Goal: Transaction & Acquisition: Subscribe to service/newsletter

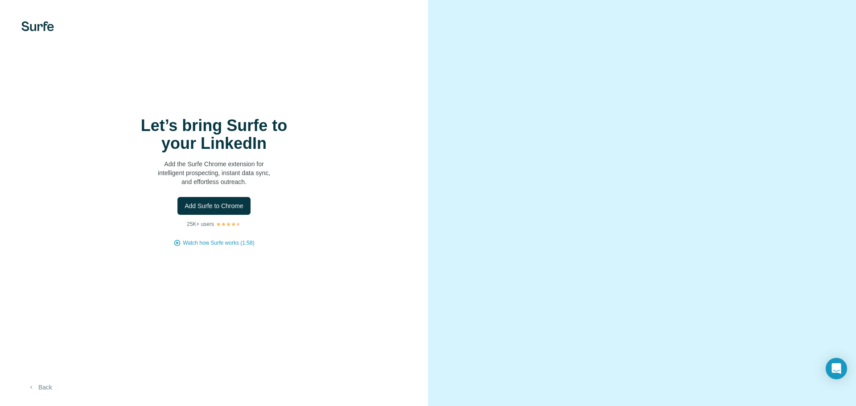
click at [52, 387] on button "Back" at bounding box center [39, 387] width 37 height 16
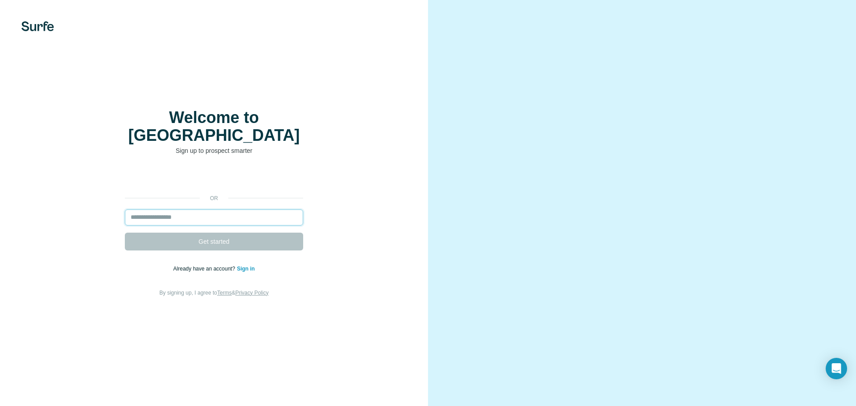
click at [151, 210] on input "email" at bounding box center [214, 218] width 178 height 16
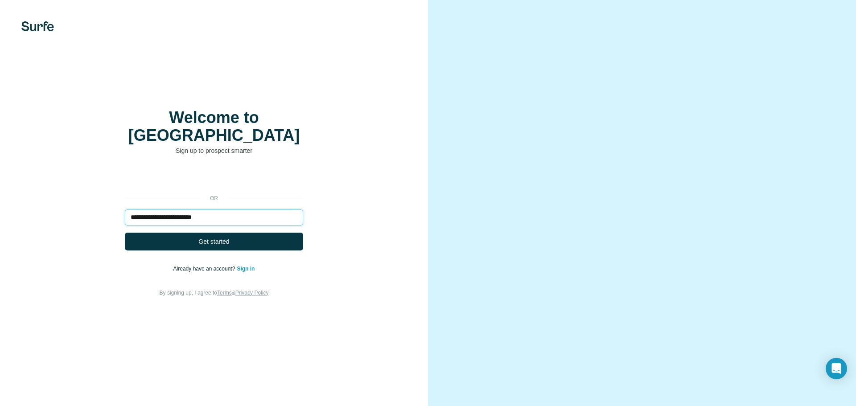
type input "**********"
click at [125, 233] on button "Get started" at bounding box center [214, 242] width 178 height 18
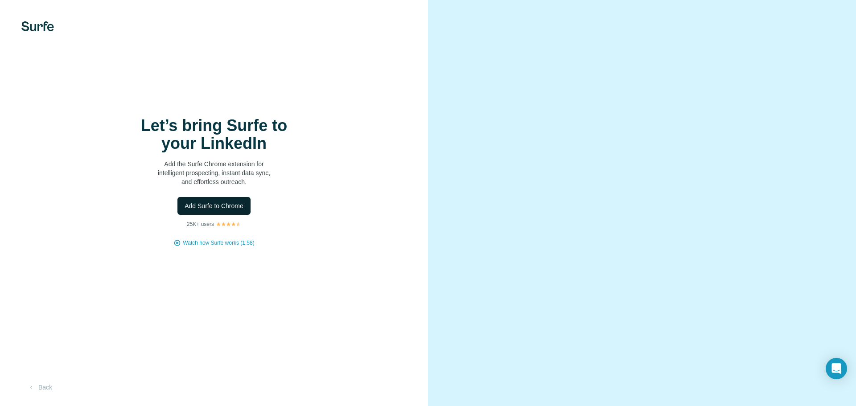
click at [212, 209] on span "Add Surfe to Chrome" at bounding box center [214, 206] width 59 height 9
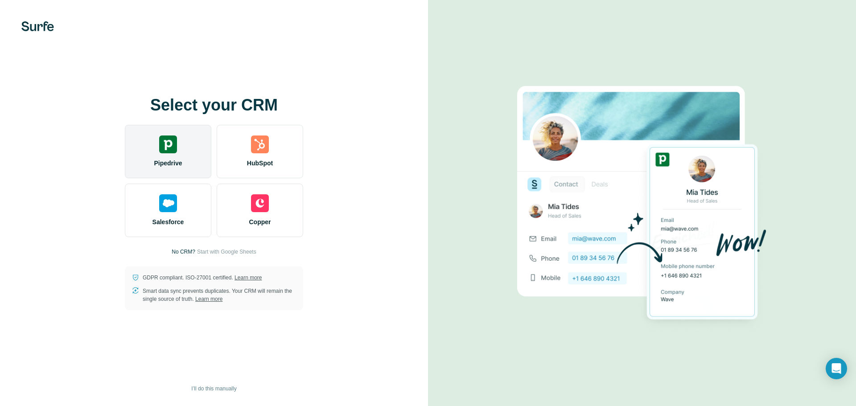
click at [168, 152] on img at bounding box center [168, 145] width 18 height 18
